Goal: Task Accomplishment & Management: Use online tool/utility

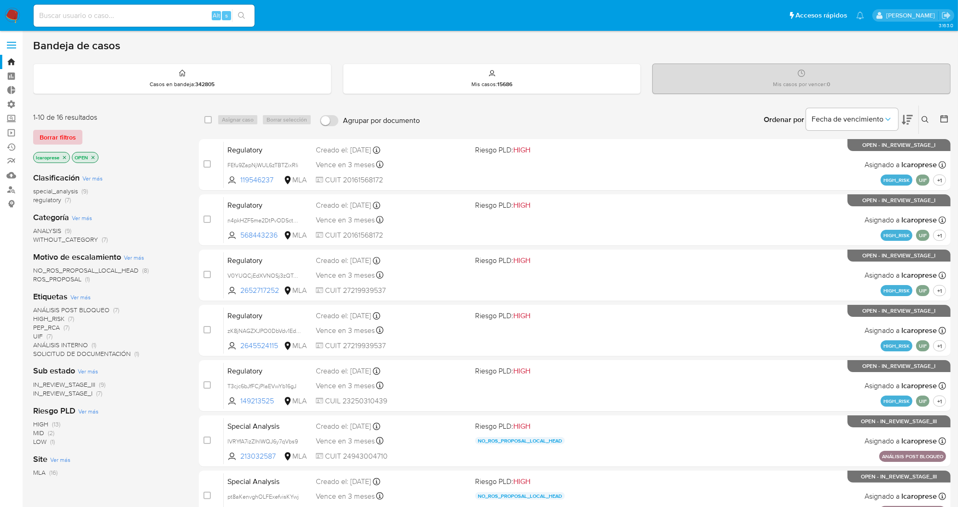
click at [60, 136] on span "Borrar filtros" at bounding box center [58, 137] width 36 height 13
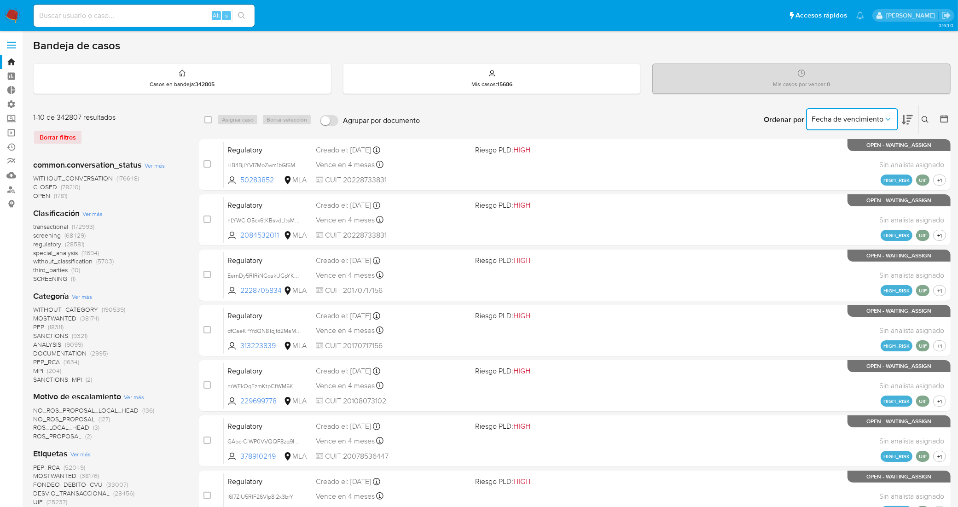
click at [887, 118] on icon "Ordenar por" at bounding box center [887, 119] width 9 height 9
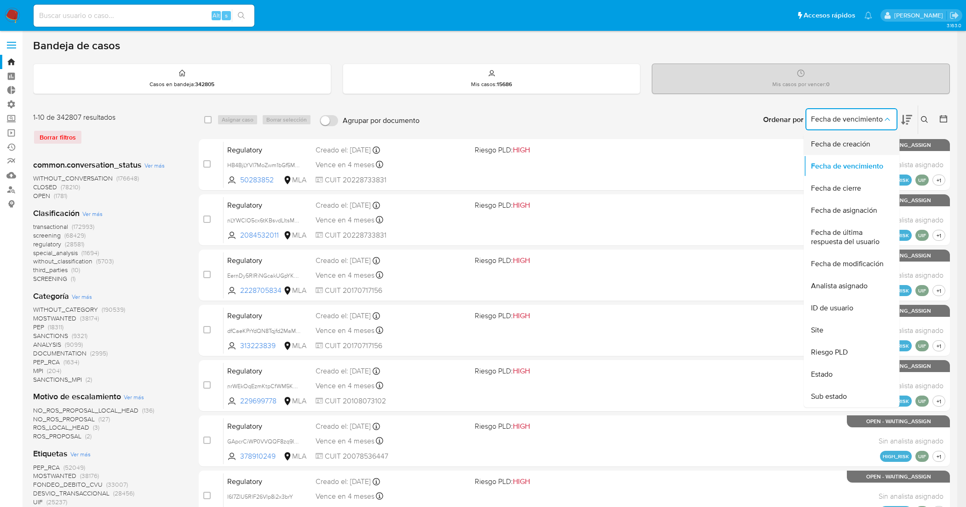
click at [875, 141] on div "Fecha de creación" at bounding box center [848, 144] width 75 height 22
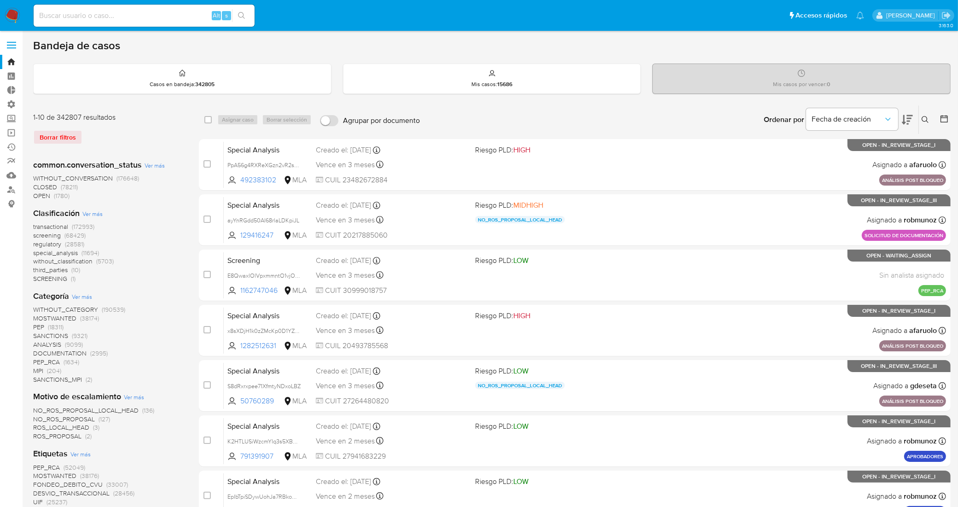
click at [940, 121] on icon at bounding box center [943, 118] width 7 height 7
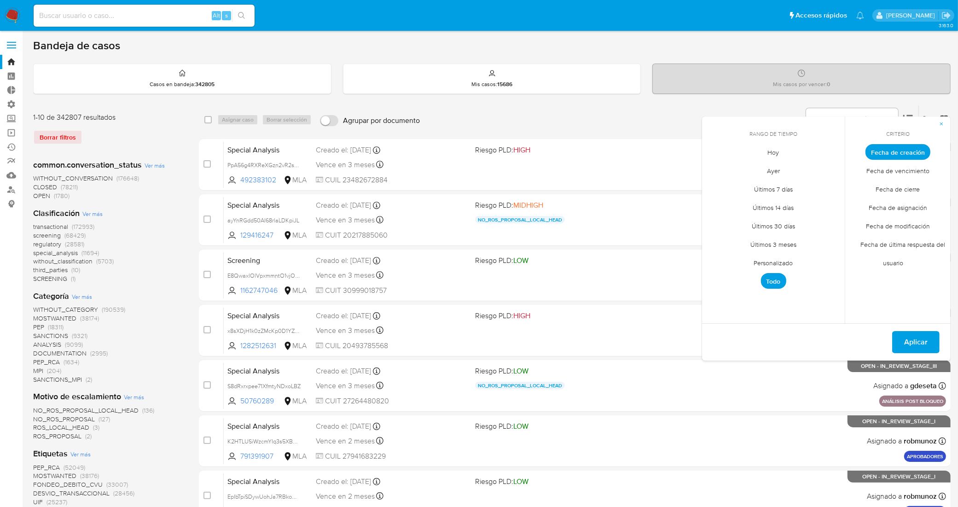
click at [774, 262] on span "Personalizado" at bounding box center [773, 263] width 58 height 19
click at [716, 169] on icon "Mes anterior" at bounding box center [716, 169] width 4 height 6
click at [733, 242] on button "12" at bounding box center [736, 239] width 15 height 15
click at [808, 243] on button "16" at bounding box center [810, 239] width 15 height 15
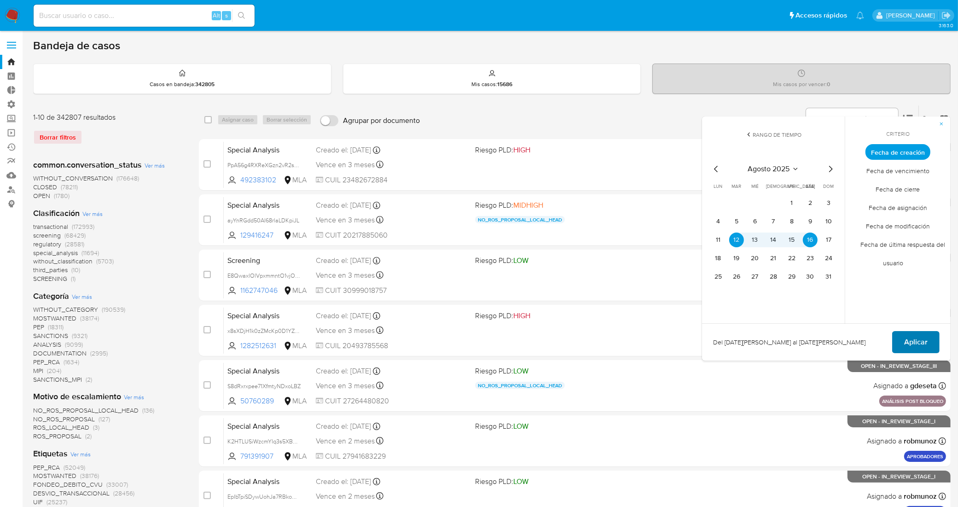
click at [928, 341] on button "Aplicar" at bounding box center [915, 342] width 47 height 22
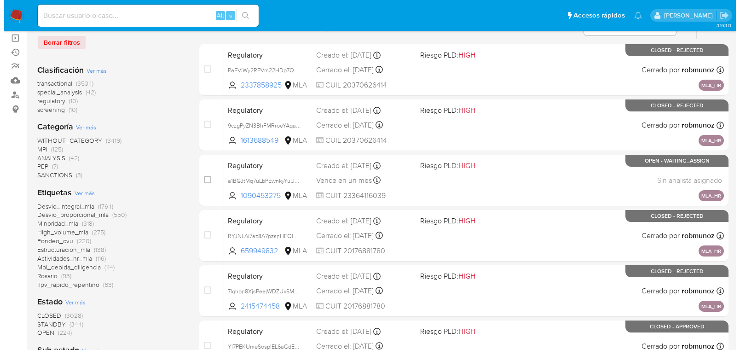
scroll to position [115, 0]
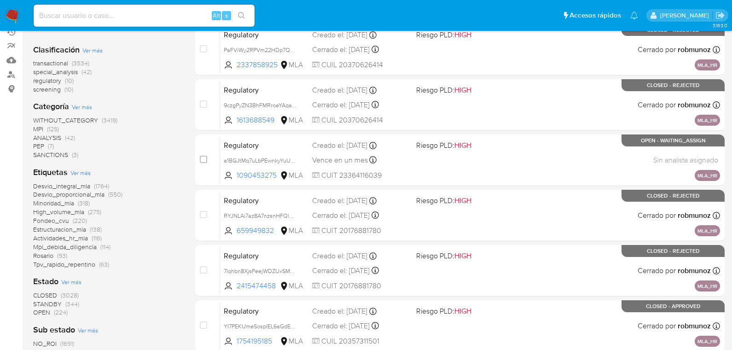
click at [81, 174] on span "Ver más" at bounding box center [80, 172] width 20 height 8
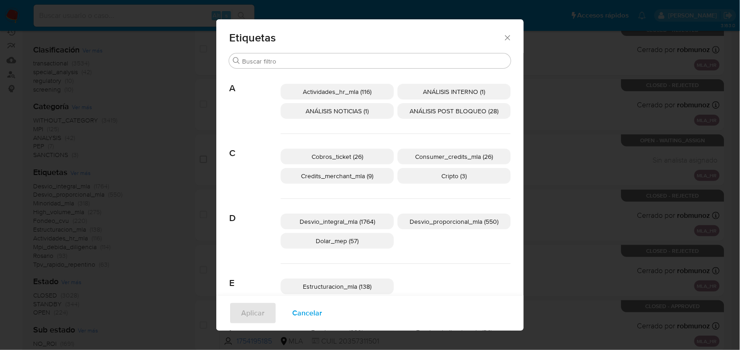
click at [362, 155] on p "Cobros_ticket (26)" at bounding box center [337, 157] width 113 height 16
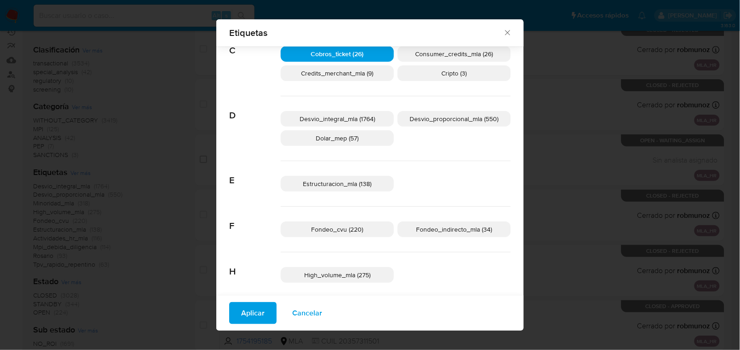
scroll to position [108, 0]
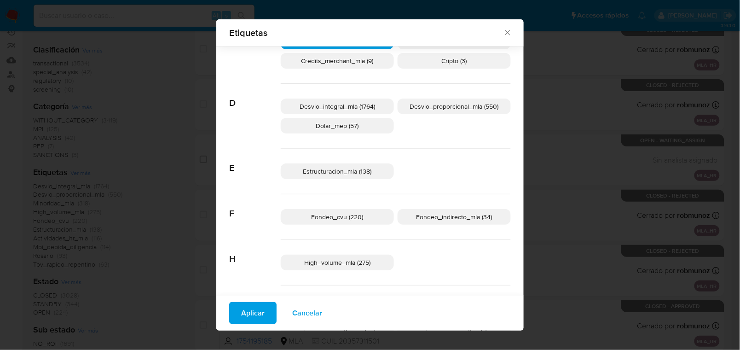
click at [356, 166] on p "Estructuracion_mla (138)" at bounding box center [337, 171] width 113 height 16
click at [419, 215] on span "Fondeo_indirecto_mla (34)" at bounding box center [454, 216] width 76 height 9
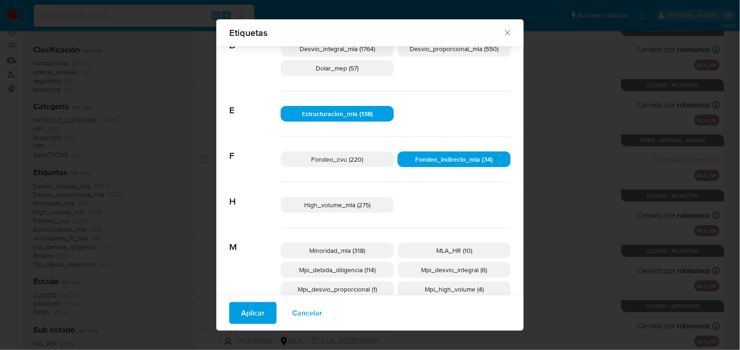
scroll to position [223, 0]
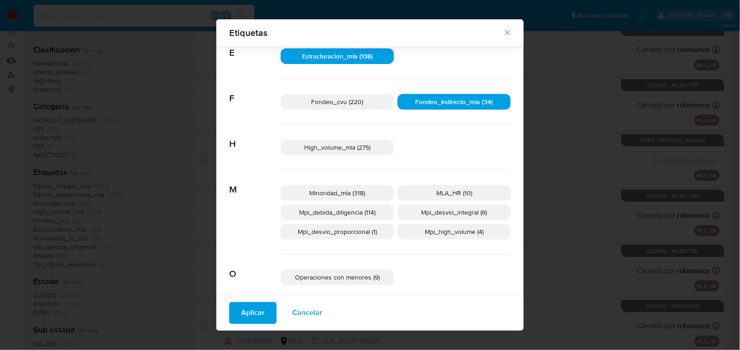
click at [357, 197] on span "Minoridad_mla (318)" at bounding box center [338, 192] width 56 height 9
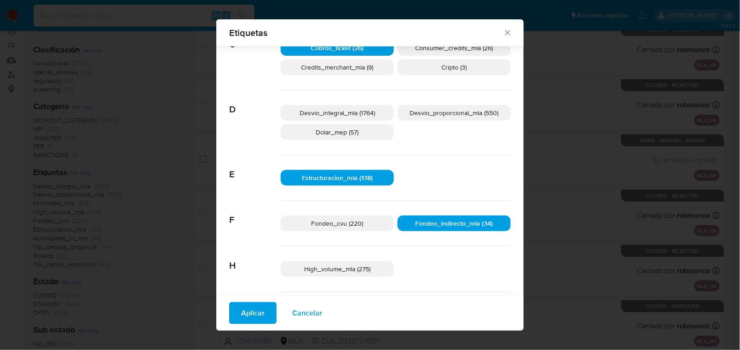
scroll to position [0, 0]
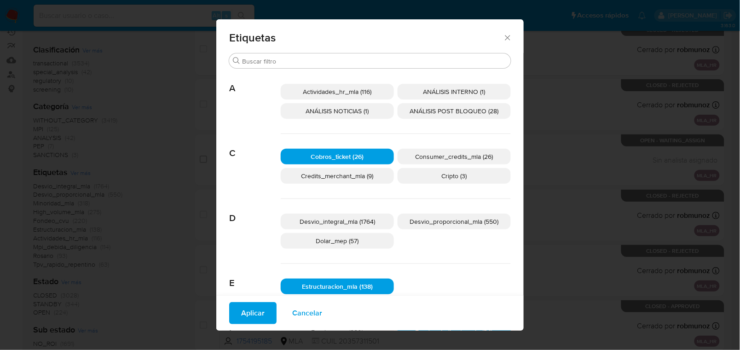
click at [424, 95] on span "ANÁLISIS INTERNO (1)" at bounding box center [454, 91] width 62 height 9
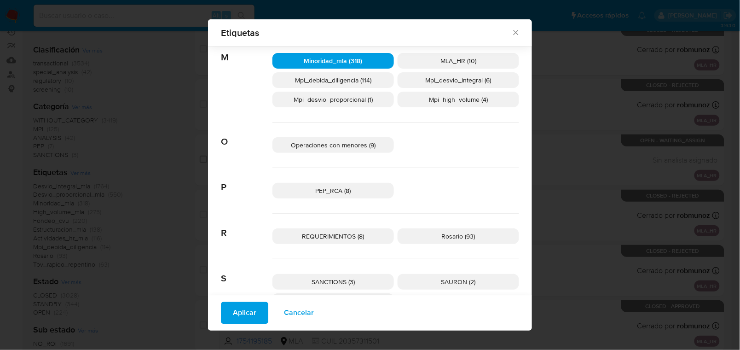
scroll to position [354, 0]
click at [344, 149] on span "Operaciones con menores (9)" at bounding box center [333, 145] width 85 height 9
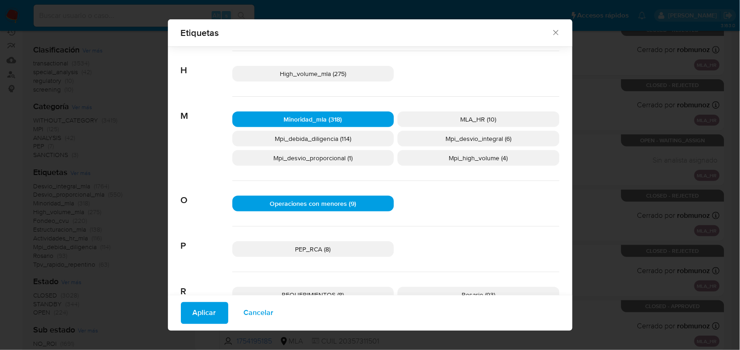
scroll to position [412, 0]
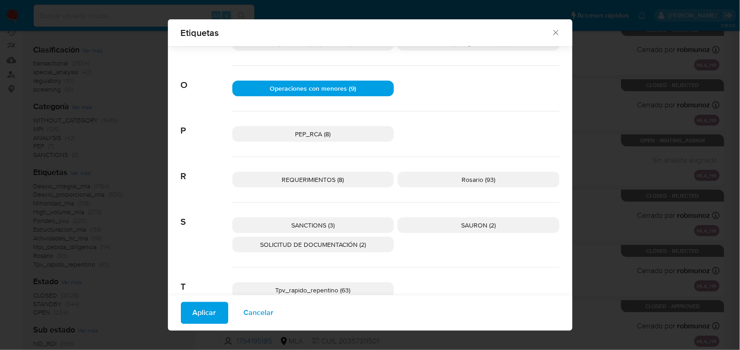
click at [361, 290] on p "Tpv_rapido_repentino (63)" at bounding box center [313, 290] width 162 height 16
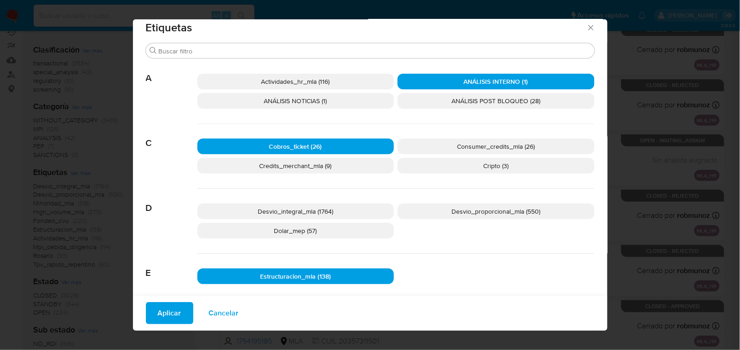
scroll to position [9, 0]
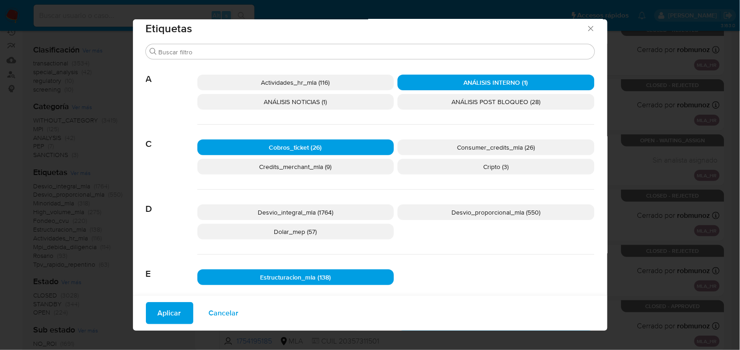
click at [451, 210] on span "Desvio_proporcional_mla (550)" at bounding box center [495, 212] width 89 height 9
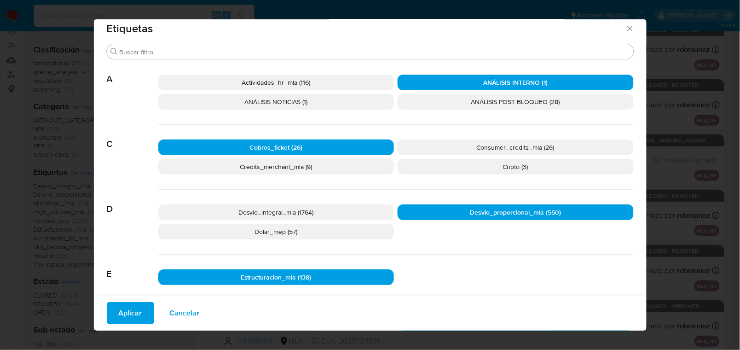
click at [139, 313] on span "Aplicar" at bounding box center [130, 313] width 23 height 20
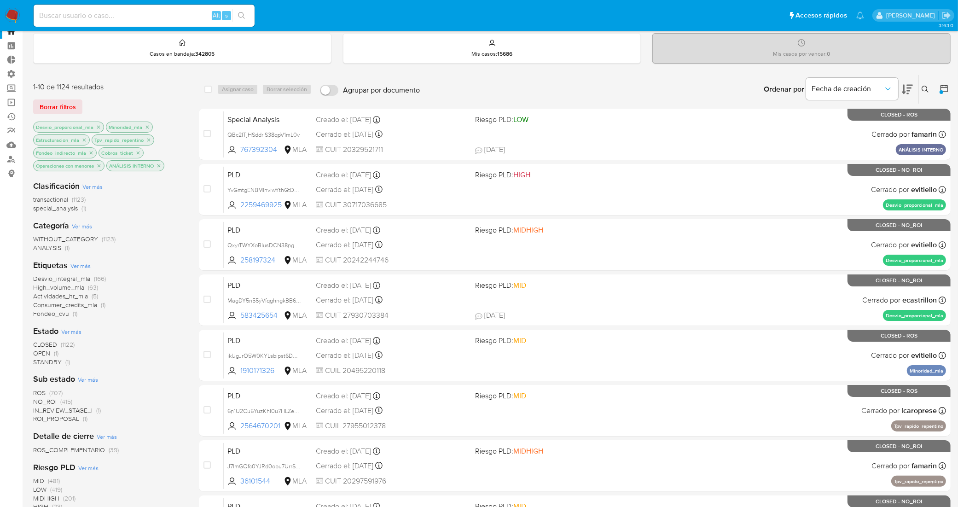
scroll to position [58, 0]
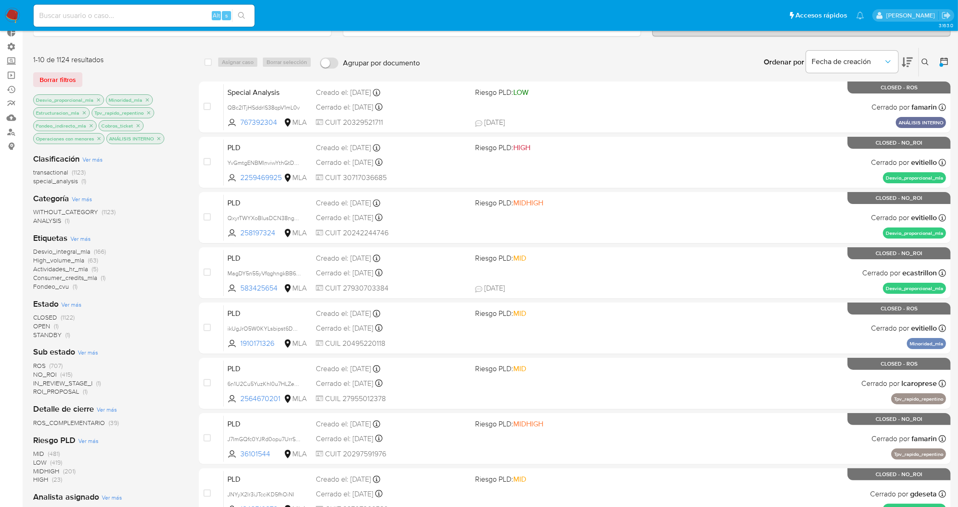
click at [40, 323] on span "OPEN" at bounding box center [41, 325] width 17 height 9
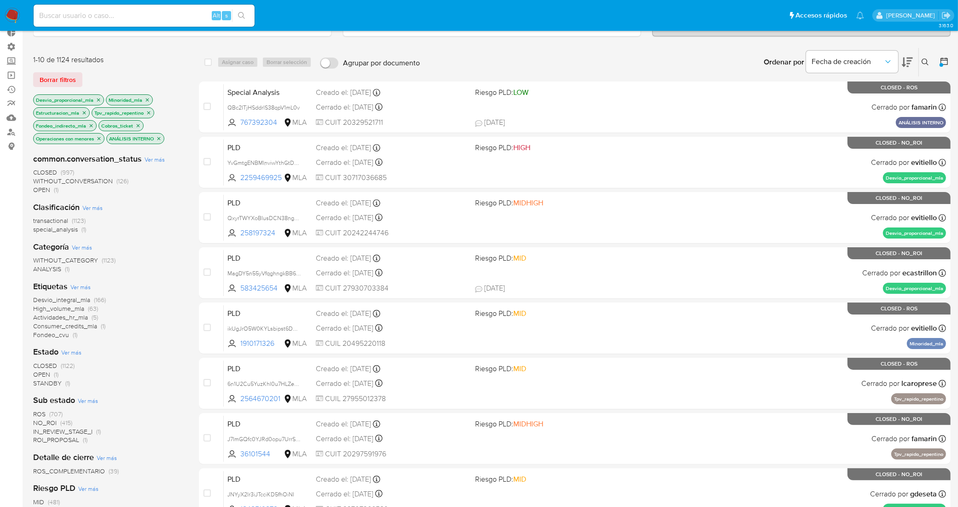
click at [46, 383] on span "STANDBY" at bounding box center [47, 382] width 29 height 9
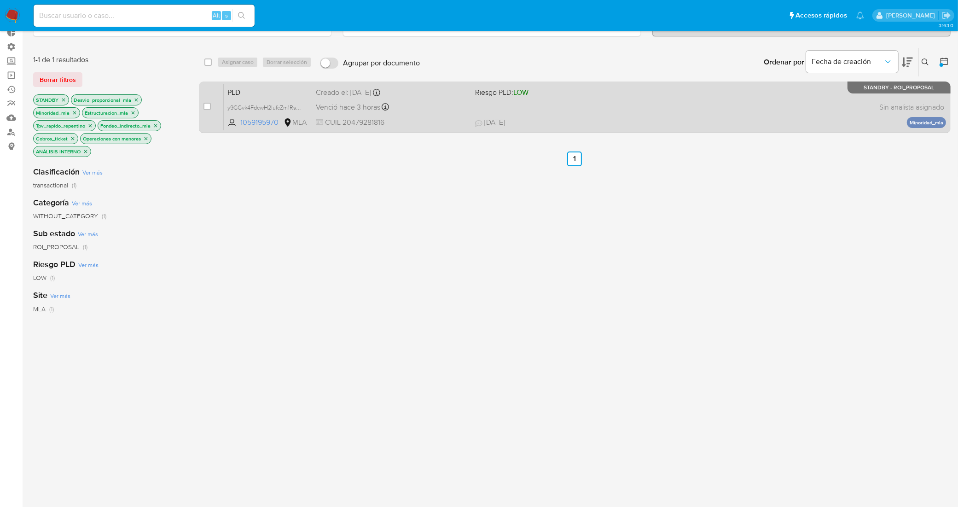
click at [292, 87] on span "PLD" at bounding box center [267, 92] width 81 height 12
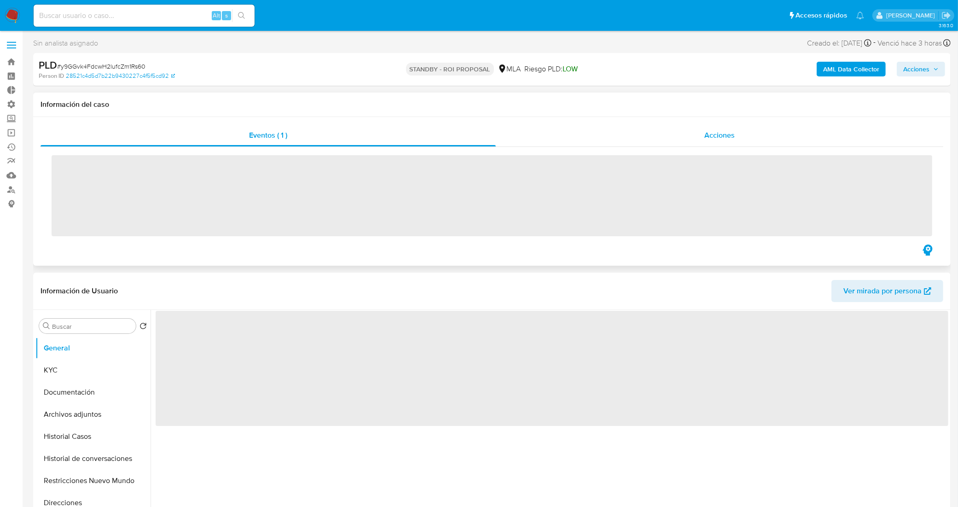
click at [578, 140] on div "Acciones" at bounding box center [719, 135] width 447 height 22
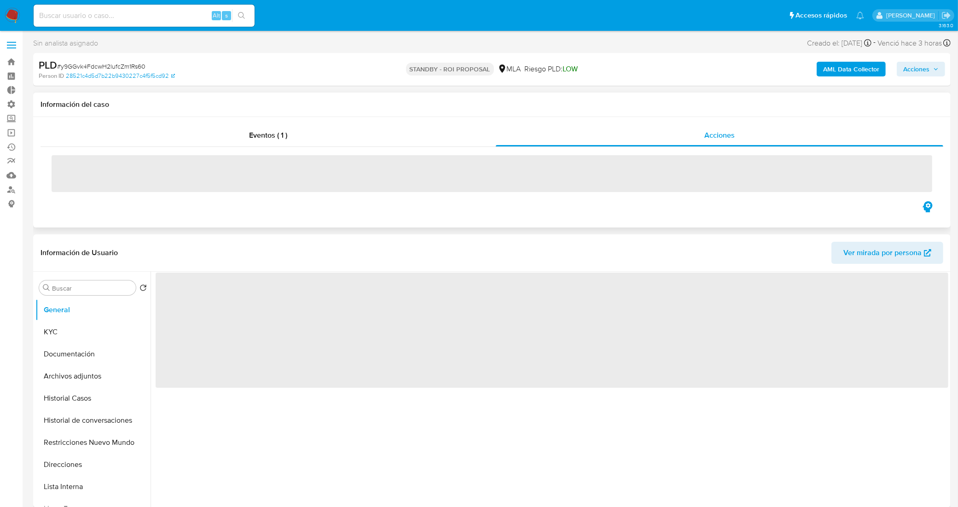
select select "10"
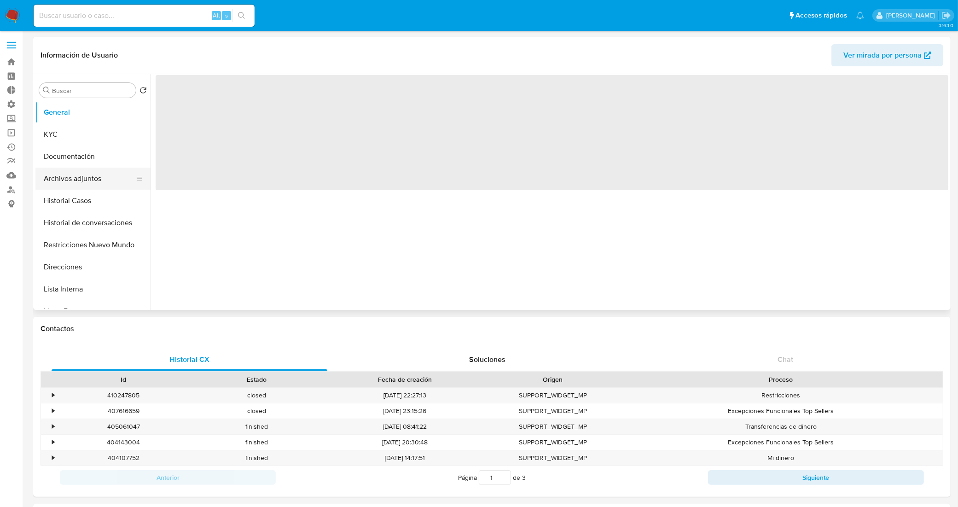
click at [86, 180] on button "Archivos adjuntos" at bounding box center [89, 179] width 108 height 22
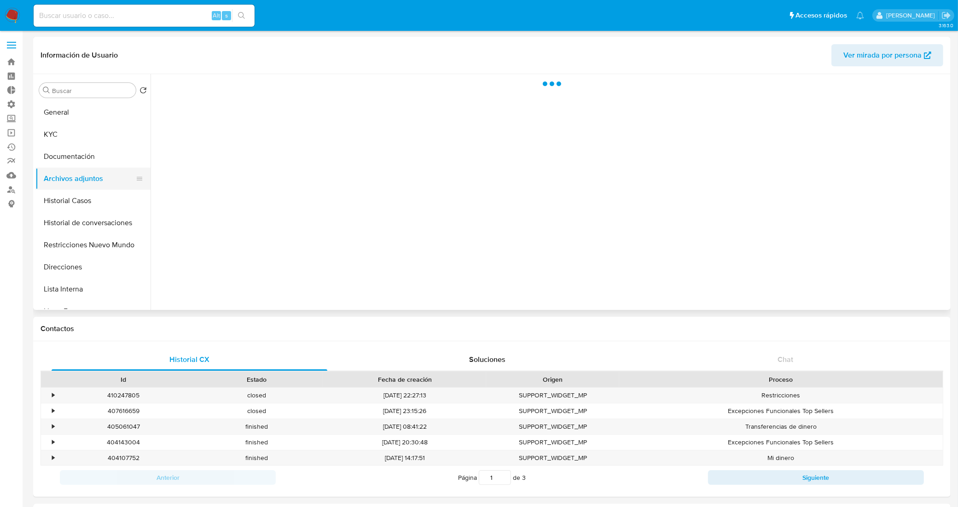
select select "10"
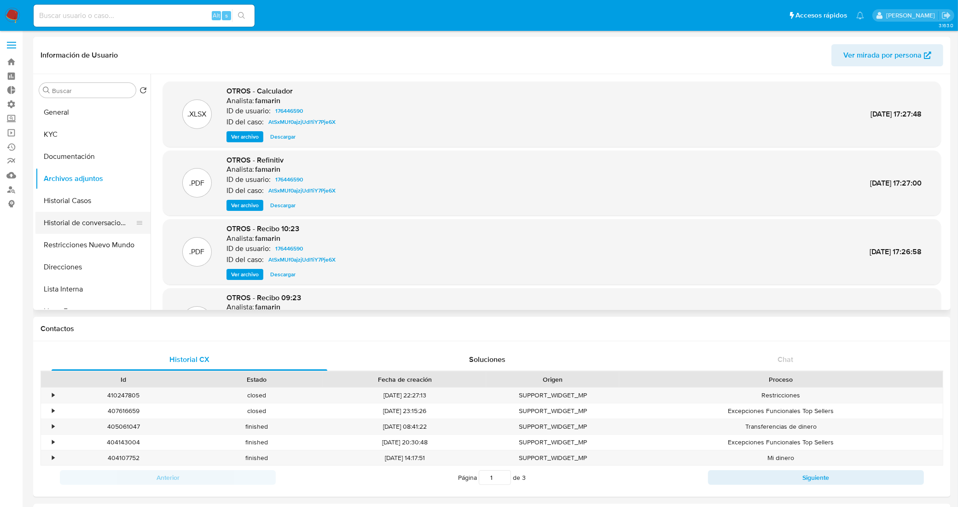
click at [93, 219] on button "Historial de conversaciones" at bounding box center [89, 223] width 108 height 22
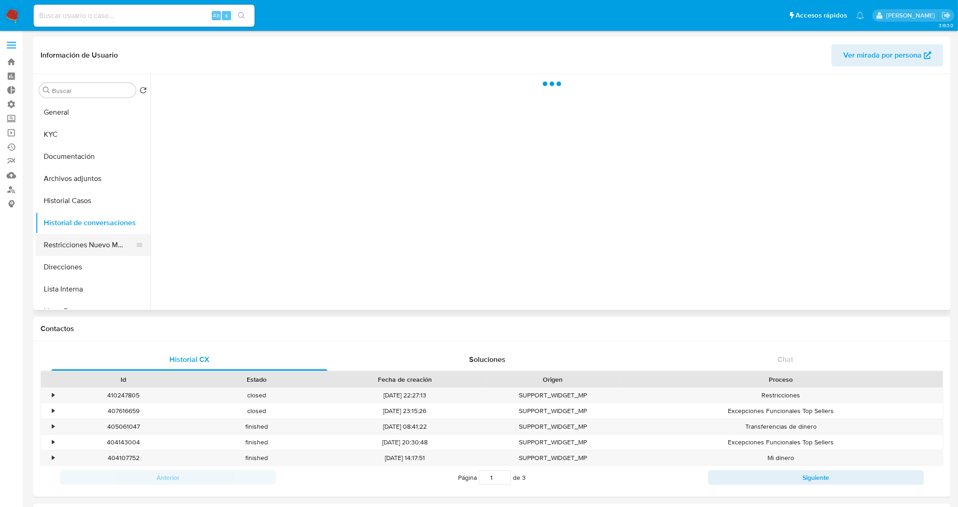
click at [89, 247] on button "Restricciones Nuevo Mundo" at bounding box center [89, 245] width 108 height 22
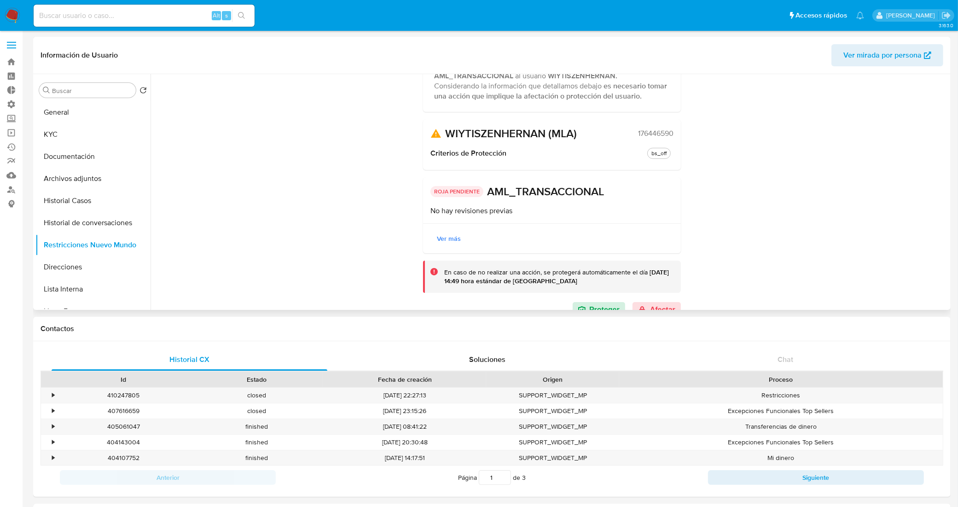
scroll to position [101, 0]
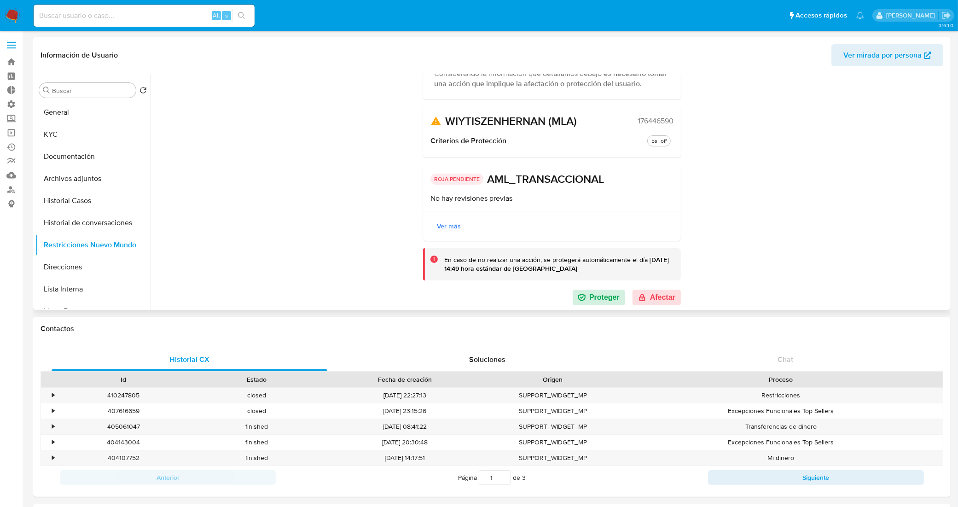
click at [447, 227] on span "Ver más" at bounding box center [449, 226] width 24 height 13
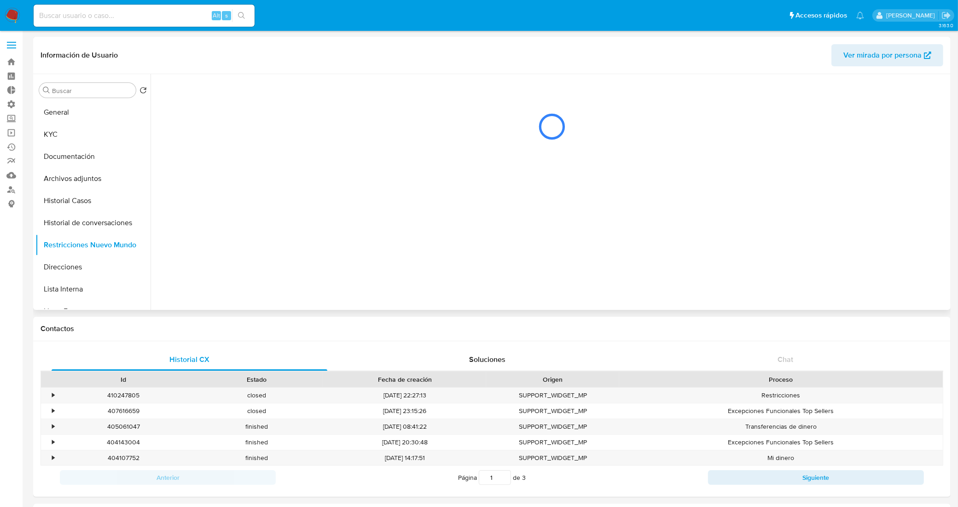
scroll to position [0, 0]
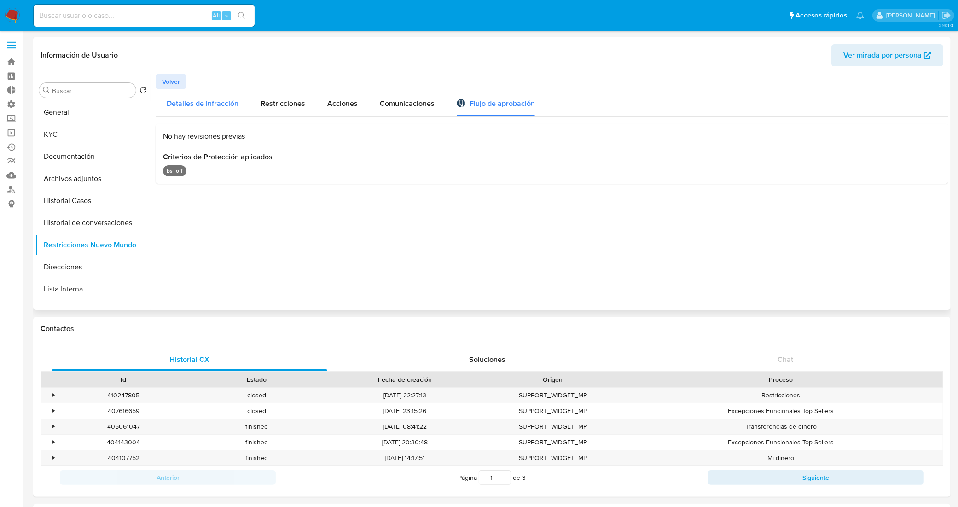
click at [207, 101] on span "Detalles de Infracción" at bounding box center [203, 103] width 72 height 11
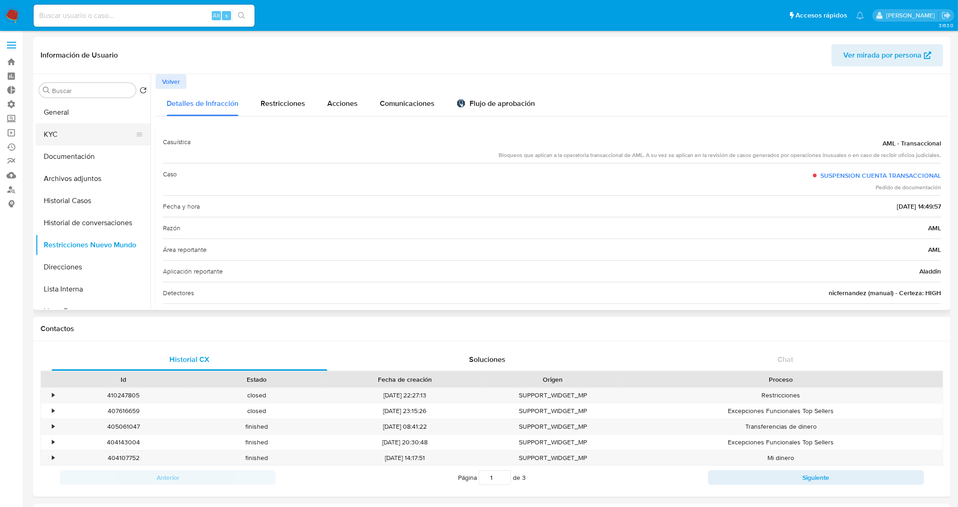
click at [85, 137] on button "KYC" at bounding box center [89, 134] width 108 height 22
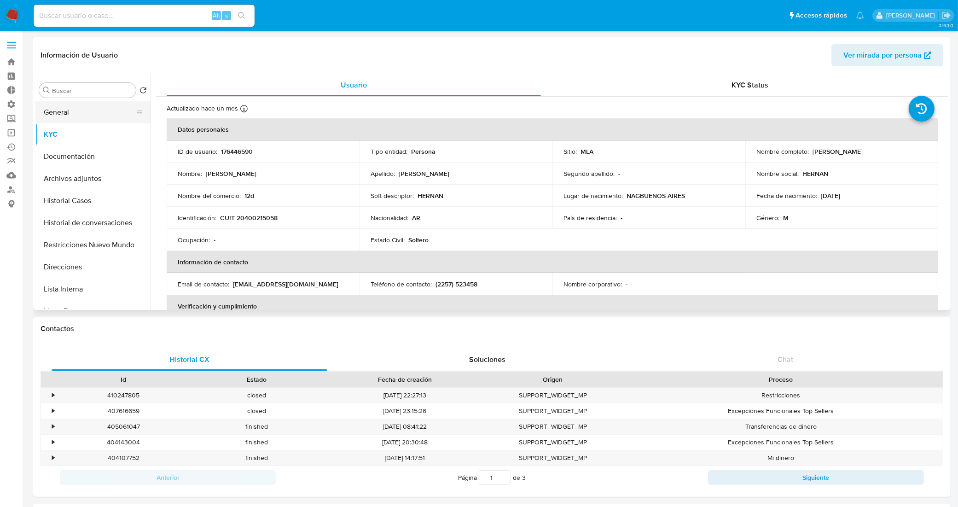
click at [104, 113] on button "General" at bounding box center [89, 112] width 108 height 22
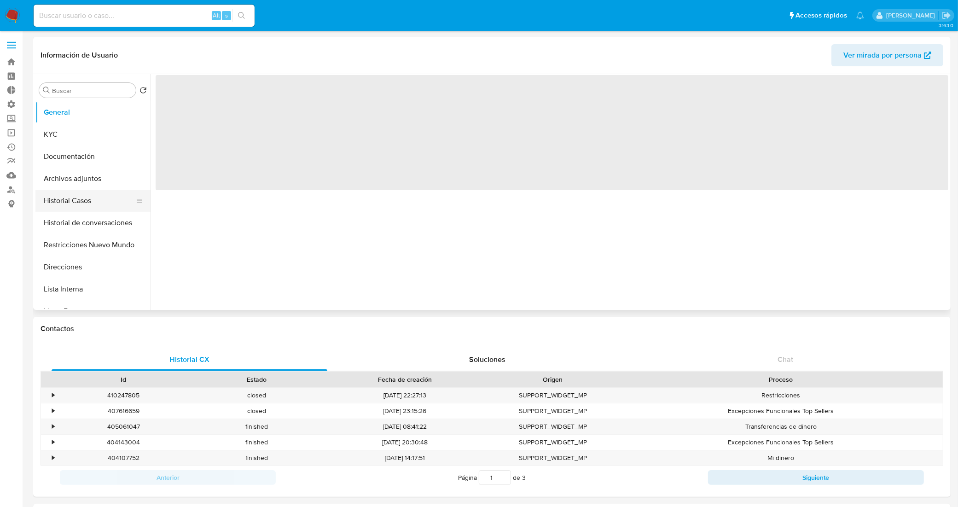
click at [106, 198] on button "Historial Casos" at bounding box center [89, 201] width 108 height 22
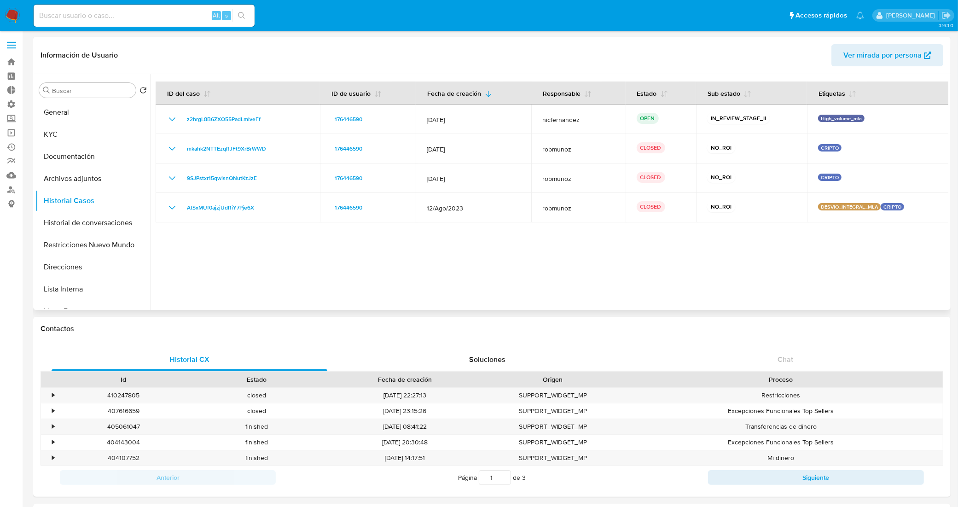
click at [420, 272] on div at bounding box center [548, 192] width 797 height 236
click at [81, 96] on div "Buscar" at bounding box center [87, 90] width 97 height 15
click at [87, 109] on button "General" at bounding box center [89, 112] width 108 height 22
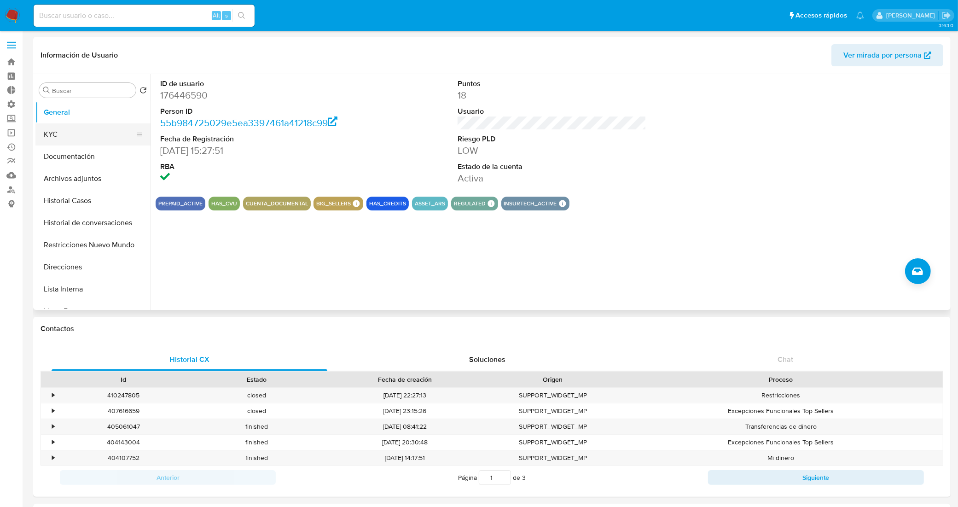
click at [74, 144] on button "KYC" at bounding box center [89, 134] width 108 height 22
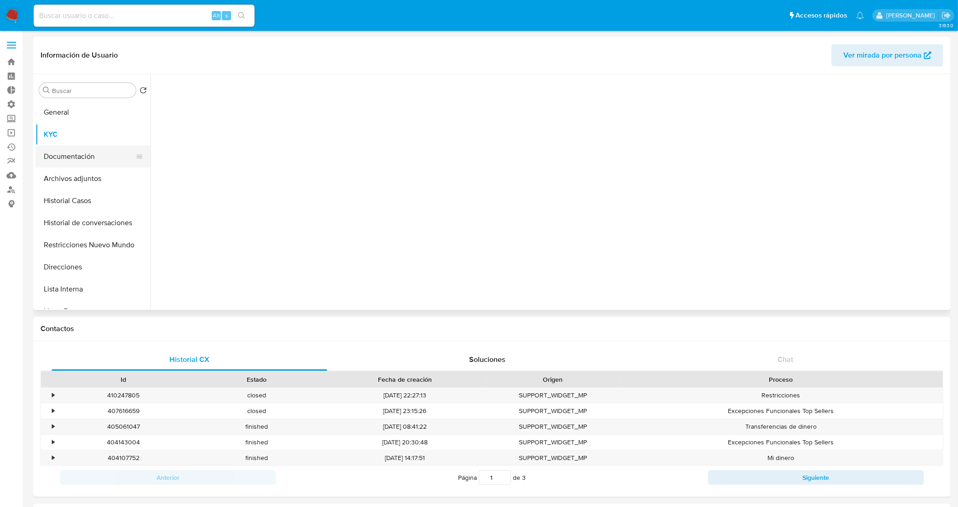
click at [83, 157] on button "Documentación" at bounding box center [89, 156] width 108 height 22
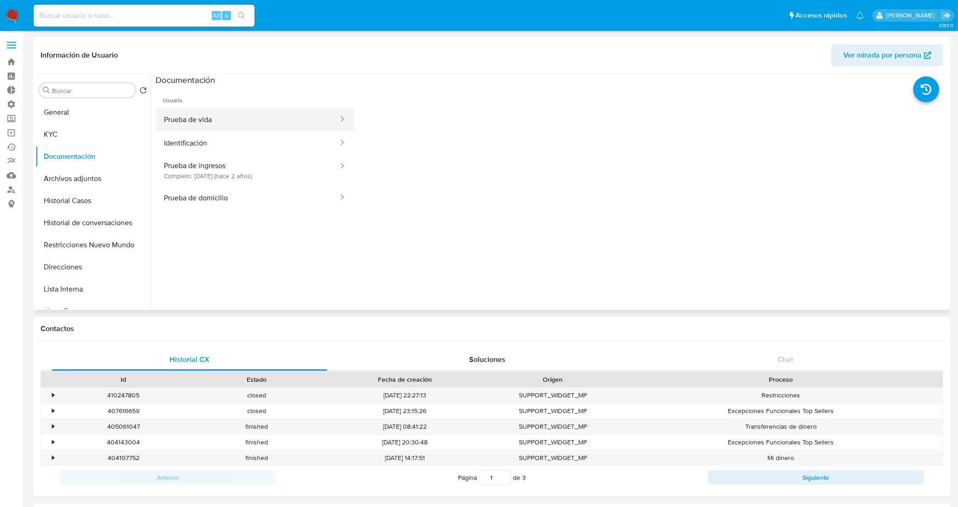
click at [241, 125] on button "Prueba de vida" at bounding box center [248, 119] width 184 height 23
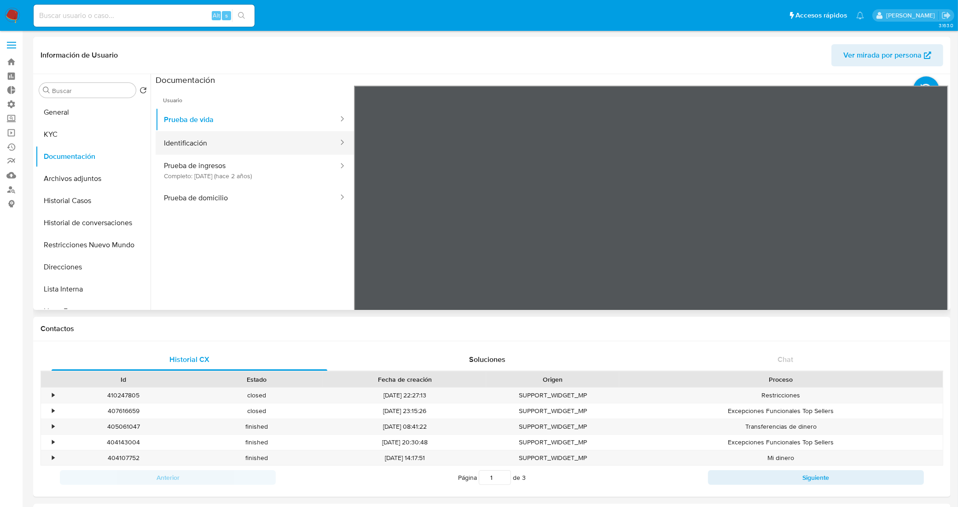
click at [241, 144] on button "Identificación" at bounding box center [248, 142] width 184 height 23
click at [261, 142] on button "Identificación" at bounding box center [248, 142] width 184 height 23
click at [306, 144] on button "Identificación" at bounding box center [248, 142] width 184 height 23
click at [299, 139] on button "Identificación" at bounding box center [248, 142] width 184 height 23
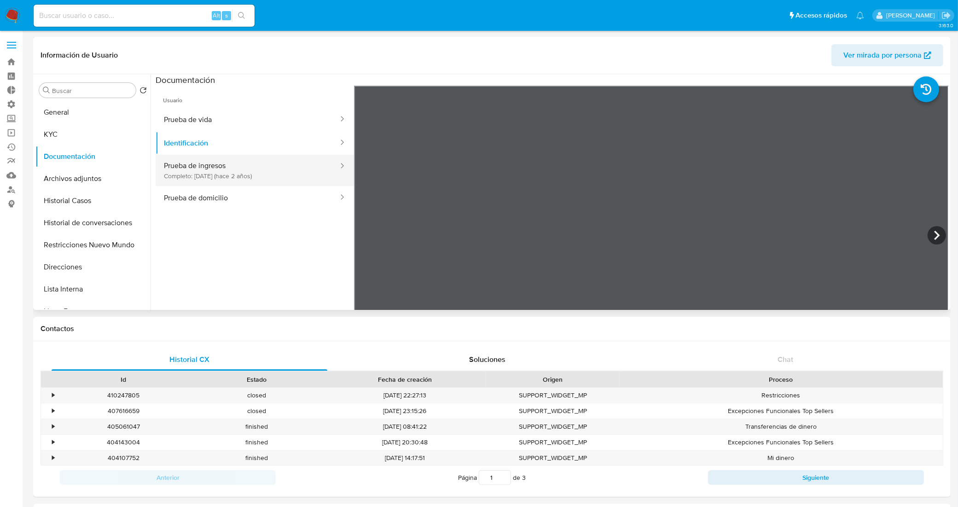
click at [286, 178] on button "Prueba de ingresos Completo: 17/11/2023 (hace 2 años)" at bounding box center [248, 170] width 184 height 31
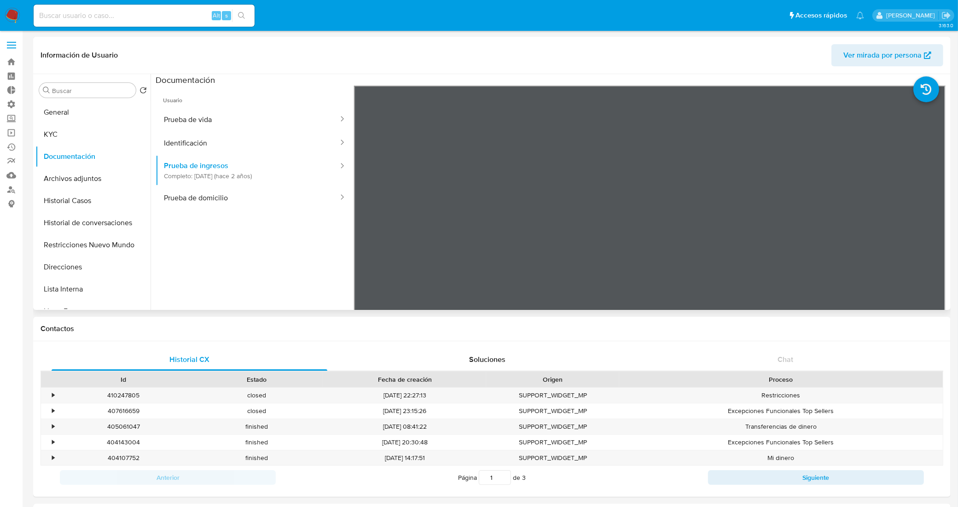
scroll to position [58, 0]
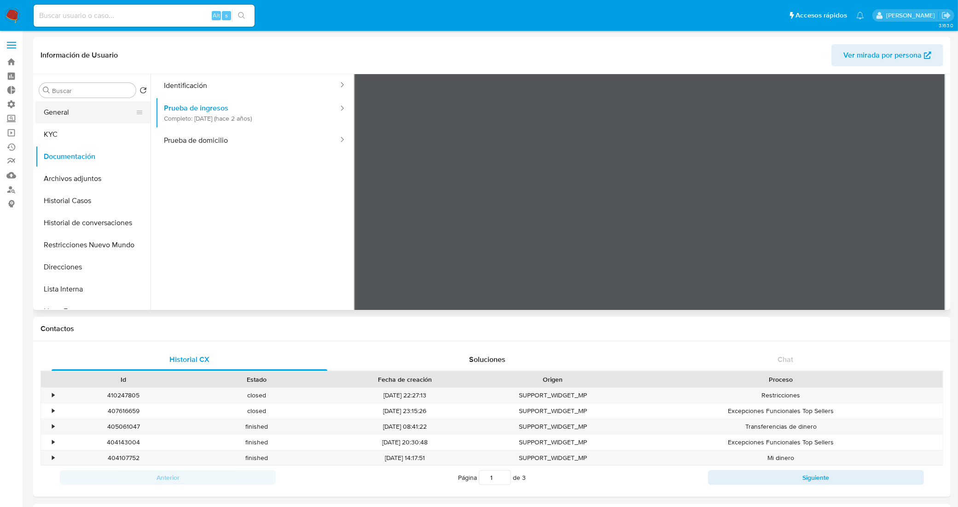
click at [102, 121] on button "General" at bounding box center [89, 112] width 108 height 22
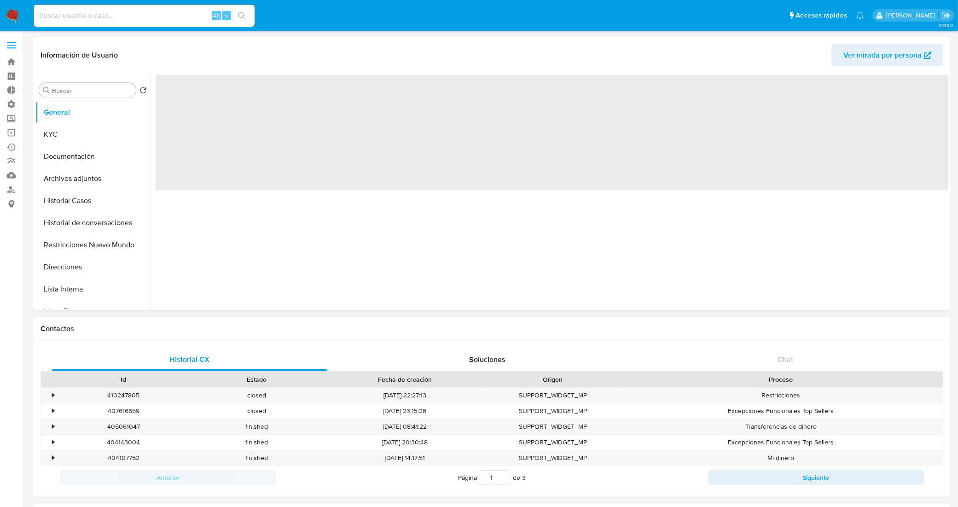
scroll to position [0, 0]
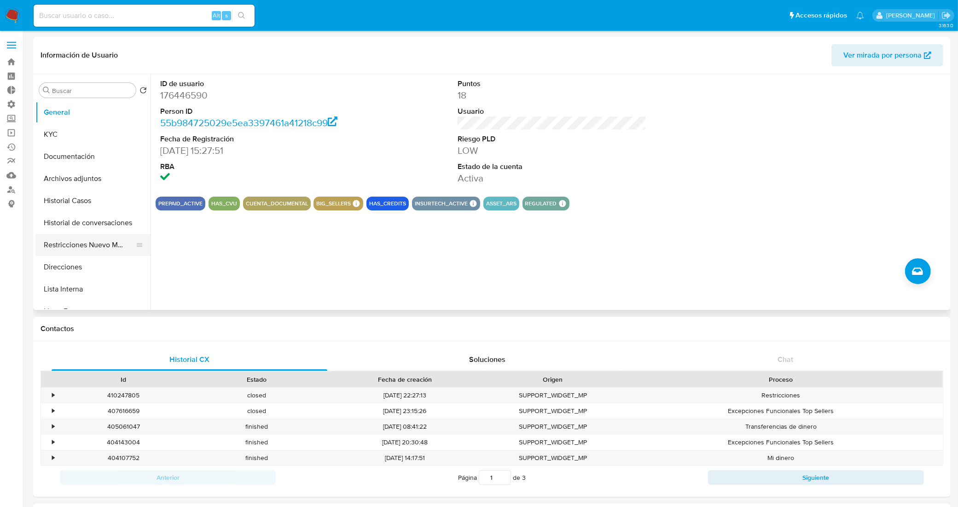
click at [83, 240] on button "Restricciones Nuevo Mundo" at bounding box center [89, 245] width 108 height 22
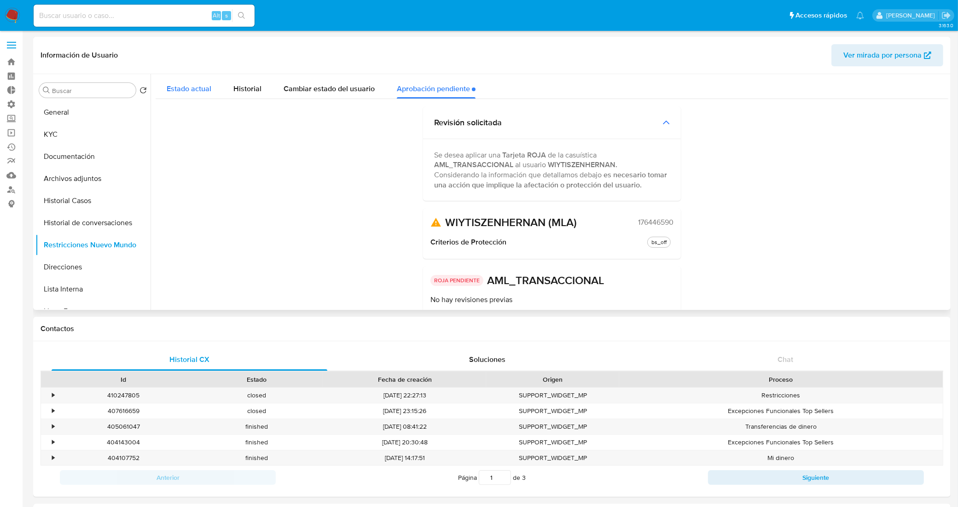
click at [194, 82] on div "Estado actual" at bounding box center [189, 86] width 45 height 24
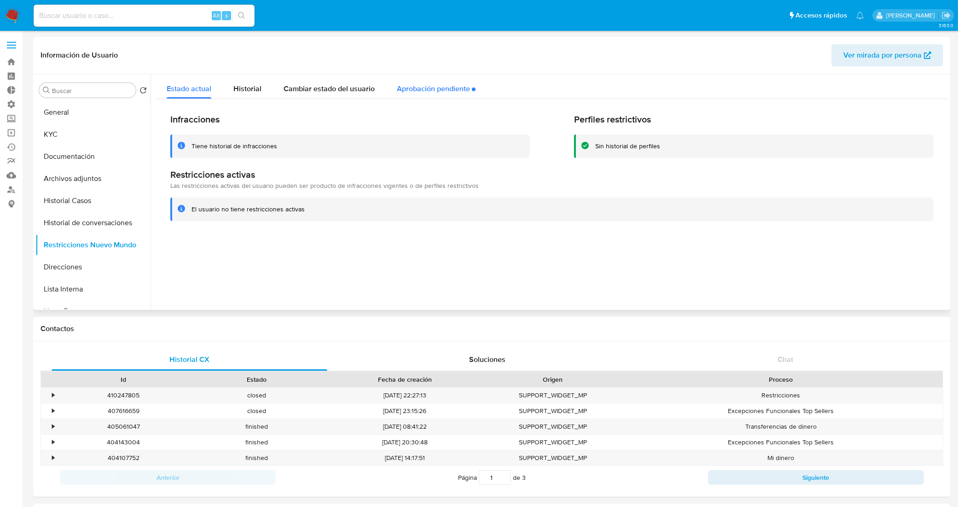
click at [427, 87] on div "Aprobación pendiente" at bounding box center [436, 86] width 79 height 24
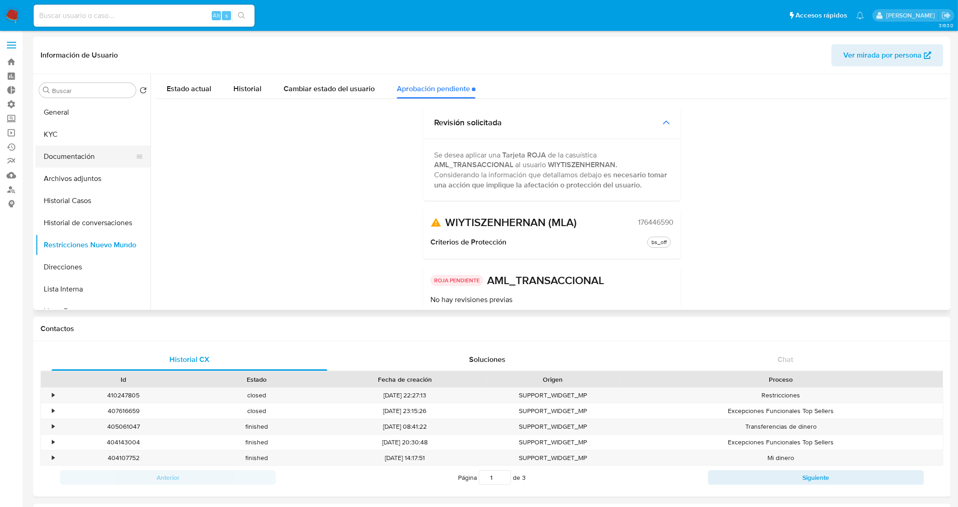
click at [90, 148] on button "Documentación" at bounding box center [89, 156] width 108 height 22
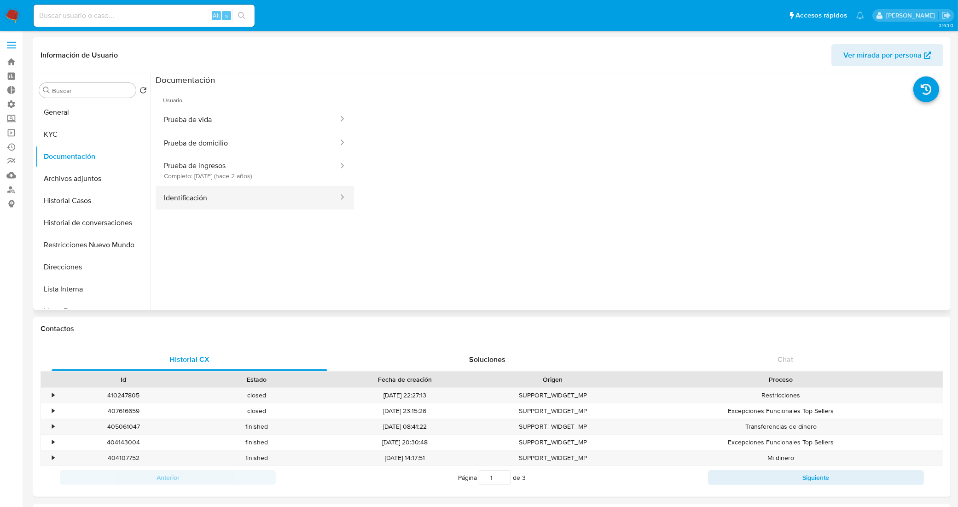
click at [212, 189] on button "Identificación" at bounding box center [248, 197] width 184 height 23
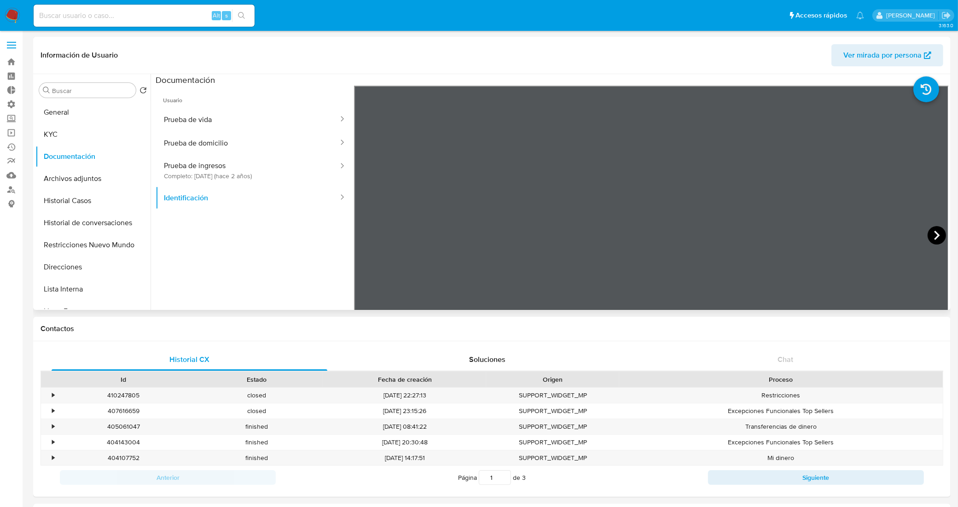
click at [931, 231] on icon at bounding box center [936, 235] width 18 height 18
click at [252, 111] on button "Prueba de vida" at bounding box center [248, 119] width 184 height 23
click at [87, 118] on button "General" at bounding box center [89, 112] width 108 height 22
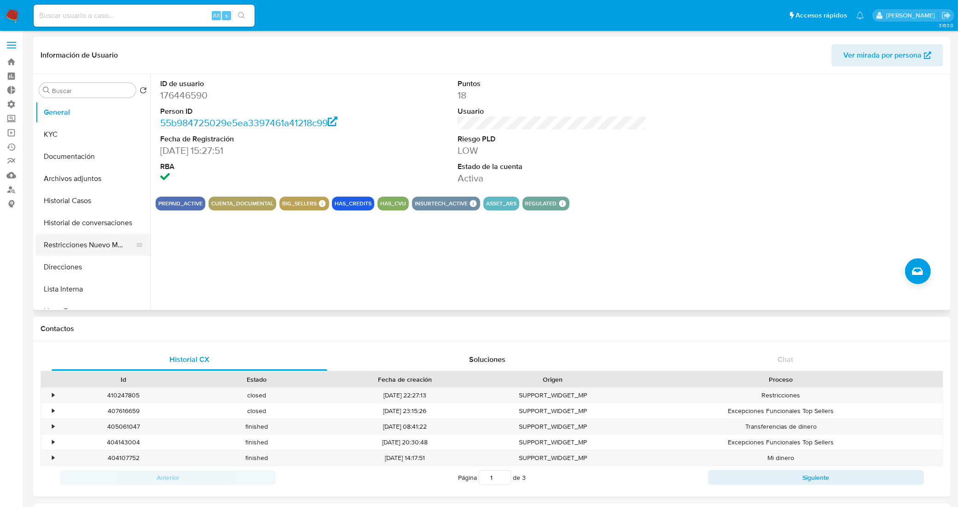
click at [87, 245] on button "Restricciones Nuevo Mundo" at bounding box center [89, 245] width 108 height 22
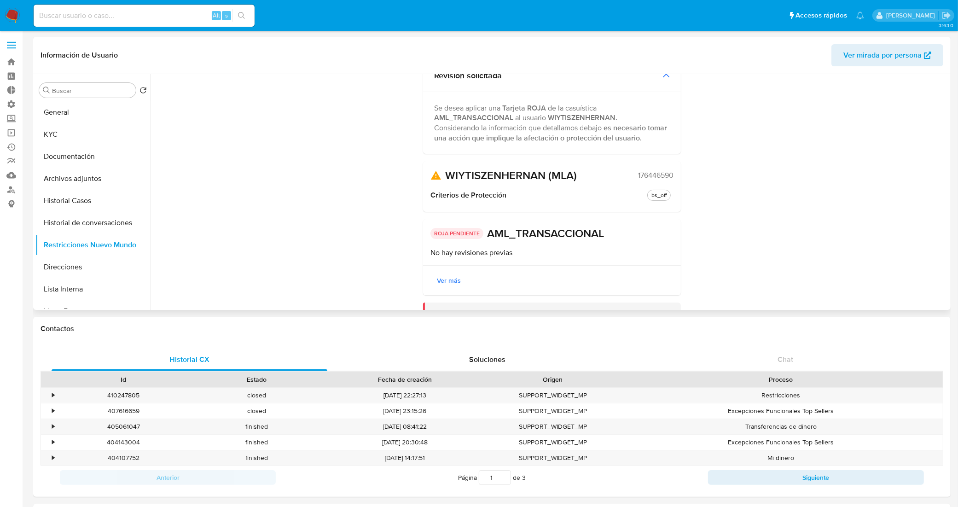
scroll to position [101, 0]
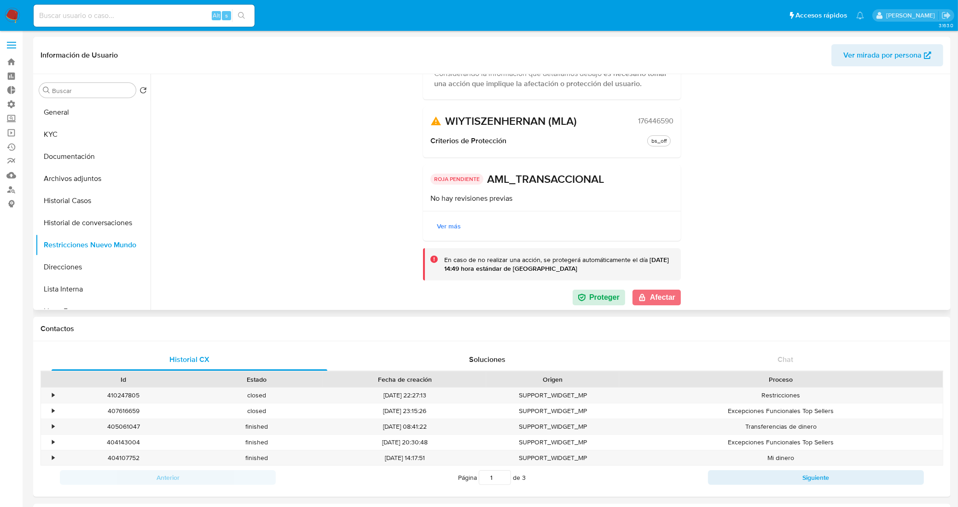
click at [655, 296] on button "Afectar" at bounding box center [656, 297] width 48 height 16
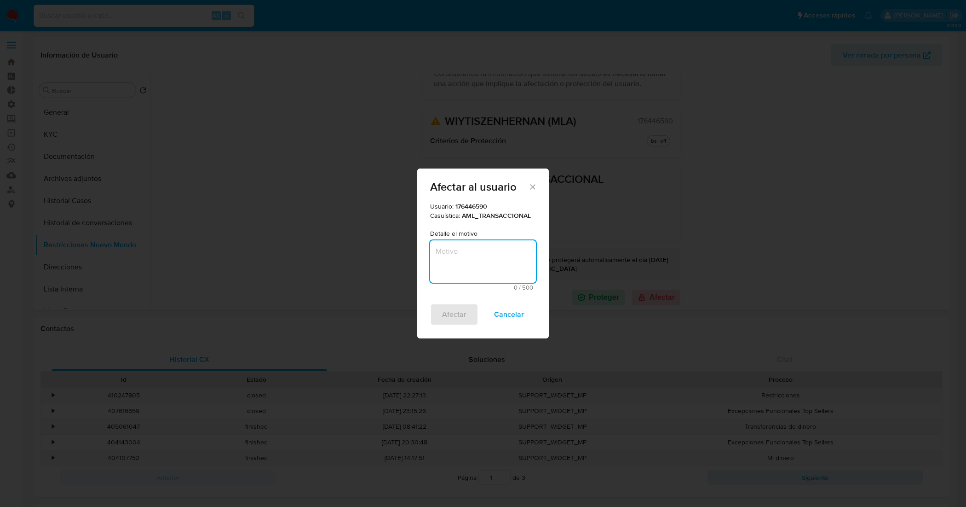
click at [482, 252] on textarea "Motivo" at bounding box center [483, 261] width 106 height 42
type textarea "AML"
click at [465, 315] on span "Afectar" at bounding box center [454, 314] width 24 height 20
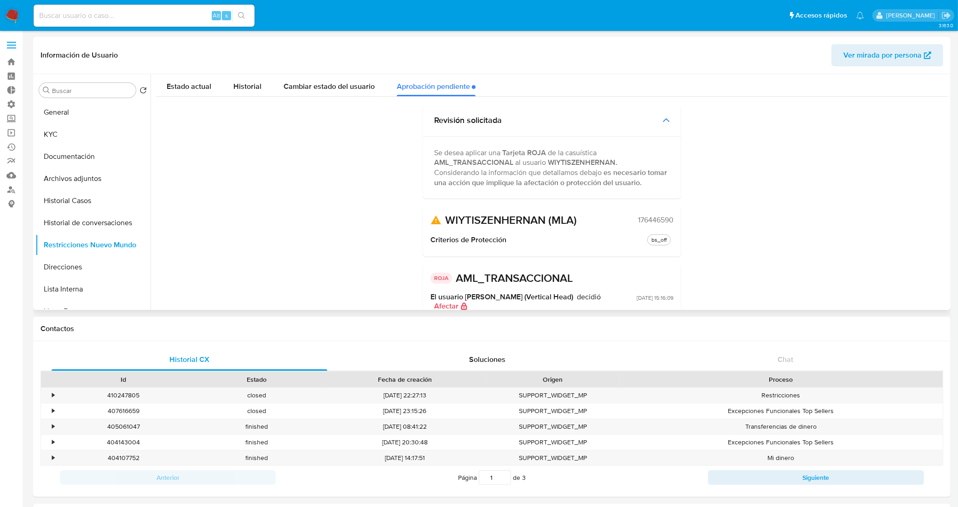
scroll to position [0, 0]
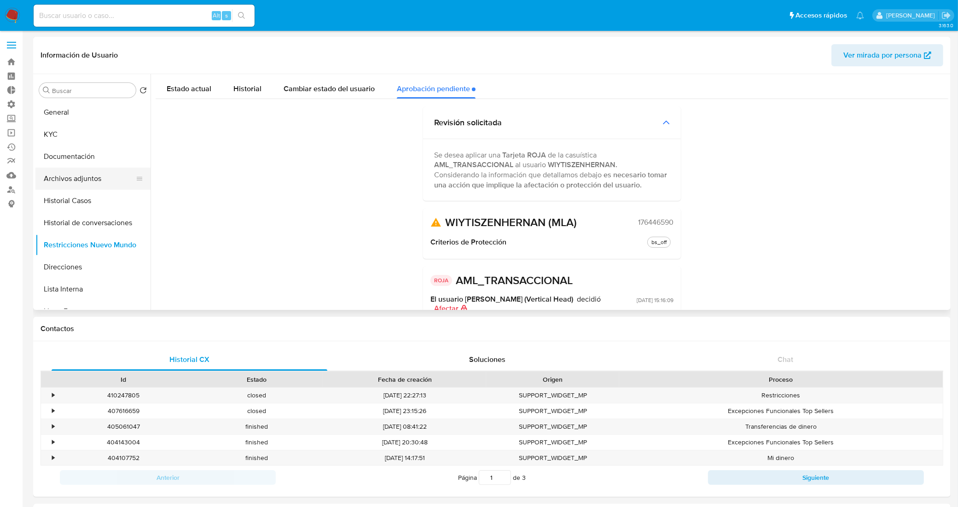
click at [82, 173] on button "Archivos adjuntos" at bounding box center [89, 179] width 108 height 22
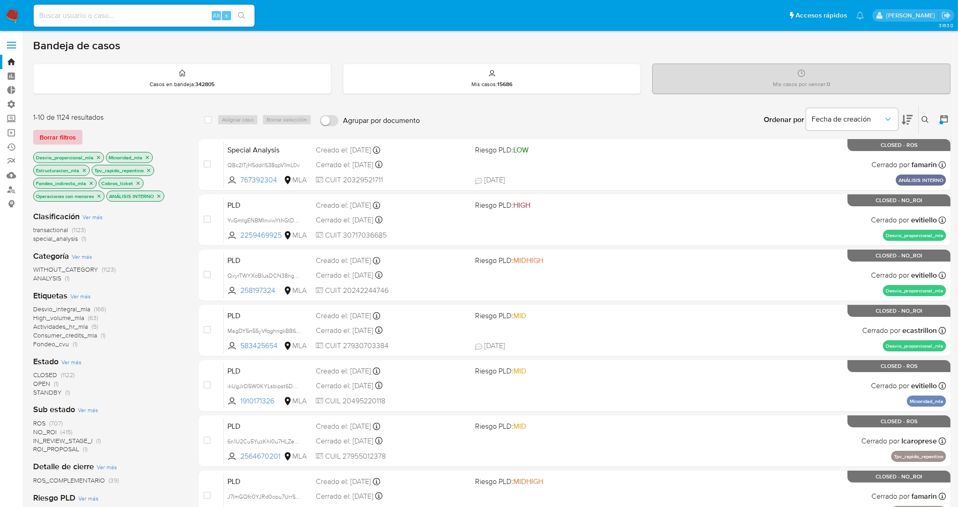
click at [49, 143] on span "Borrar filtros" at bounding box center [58, 137] width 36 height 13
